Goal: Task Accomplishment & Management: Use online tool/utility

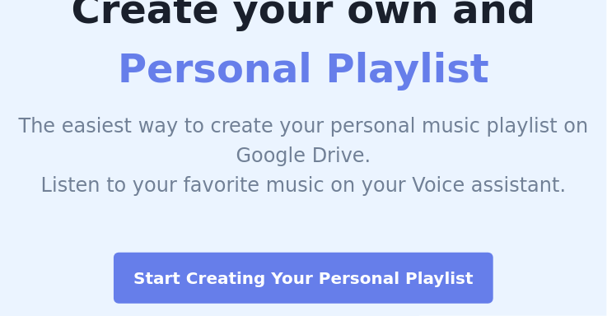
scroll to position [189, 0]
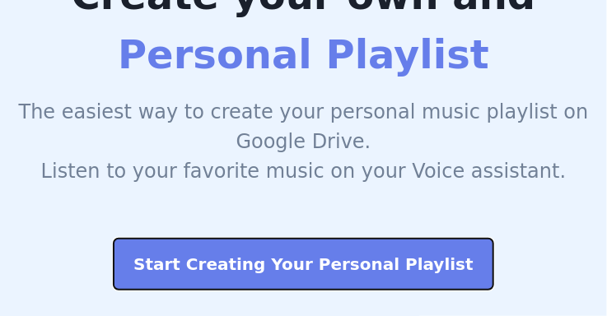
click at [427, 269] on button "Start Creating Your Personal Playlist" at bounding box center [304, 264] width 380 height 51
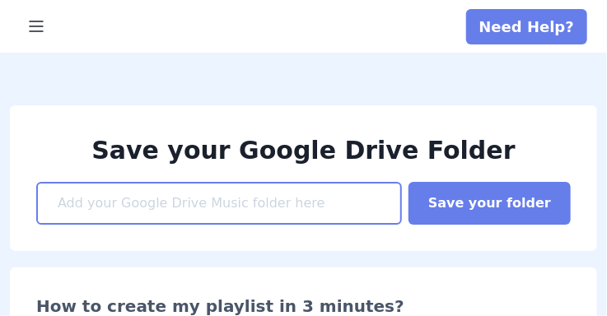
click at [386, 212] on input at bounding box center [219, 203] width 366 height 43
click at [390, 200] on input at bounding box center [219, 203] width 366 height 43
paste input "[URL][DOMAIN_NAME]"
type input "[URL][DOMAIN_NAME]"
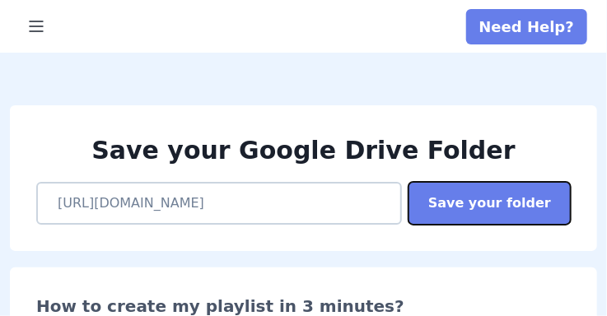
click at [522, 203] on button "Save your folder" at bounding box center [489, 203] width 162 height 43
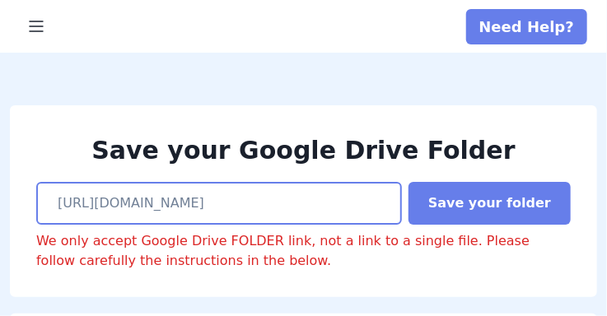
click at [408, 182] on button "Save your folder" at bounding box center [489, 203] width 162 height 43
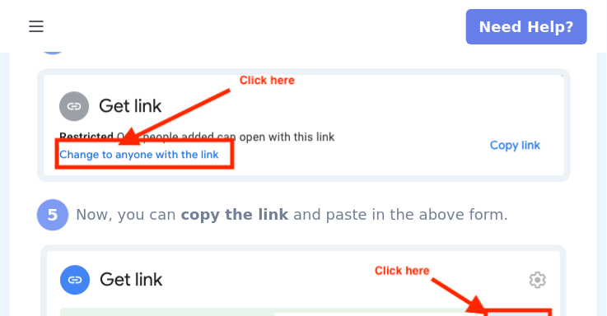
scroll to position [1206, 0]
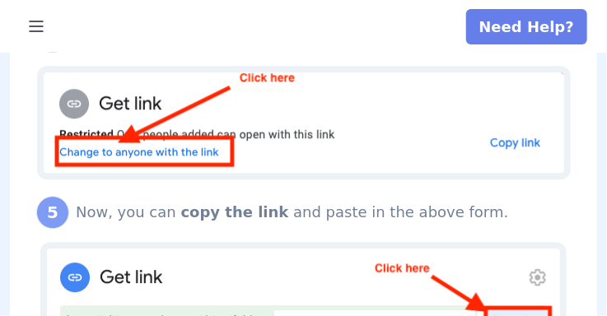
click at [515, 73] on img at bounding box center [303, 123] width 533 height 114
click at [519, 77] on img at bounding box center [303, 123] width 533 height 114
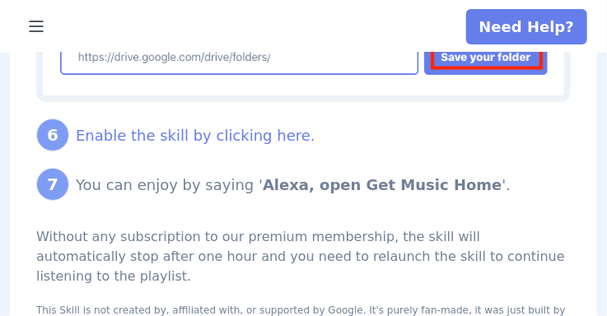
scroll to position [1689, 0]
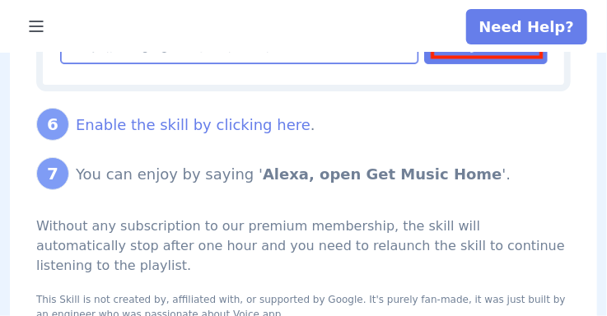
click at [151, 116] on link "Enable the skill by clicking here" at bounding box center [193, 124] width 235 height 17
